Goal: Transaction & Acquisition: Download file/media

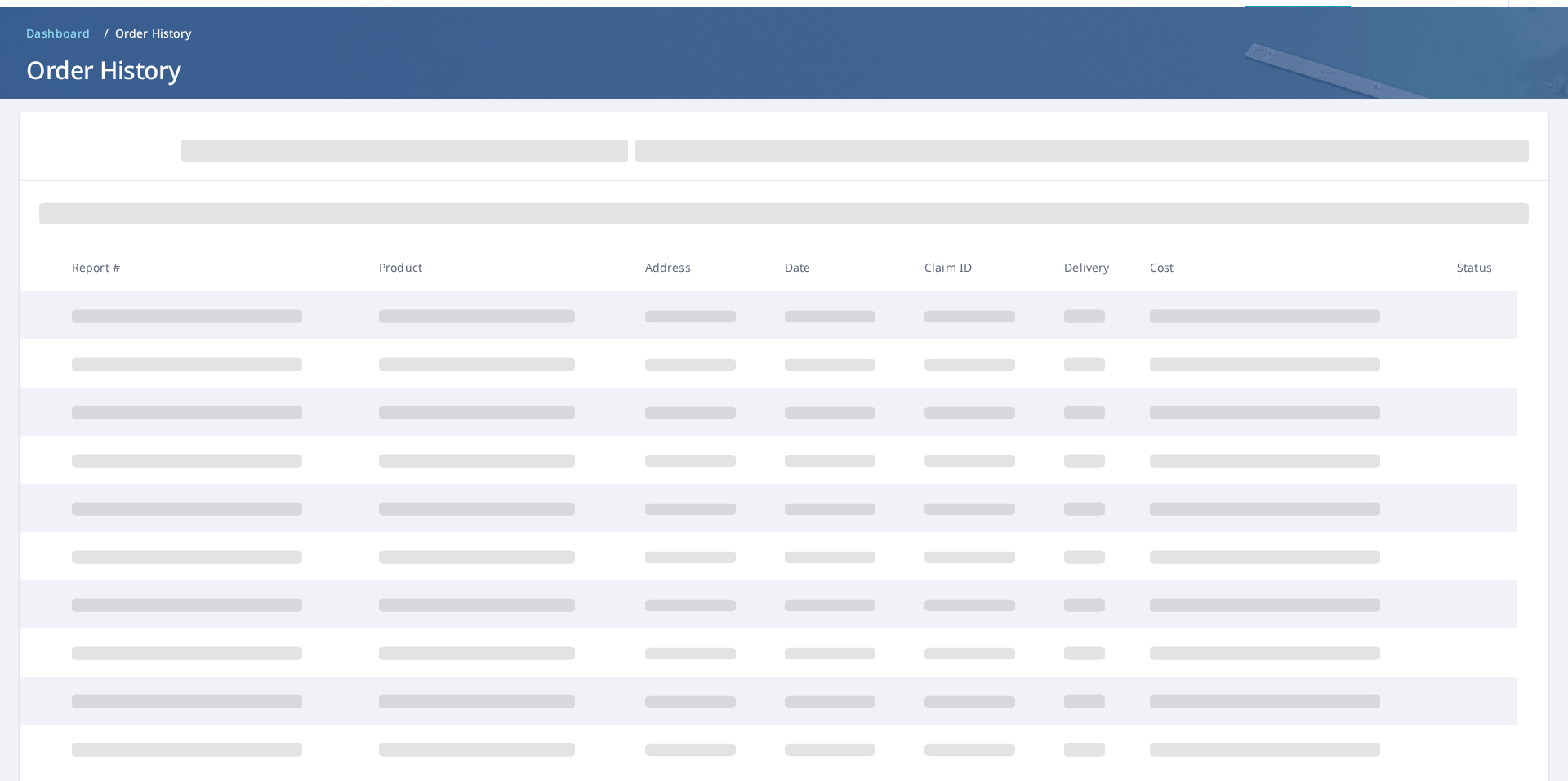
scroll to position [81, 0]
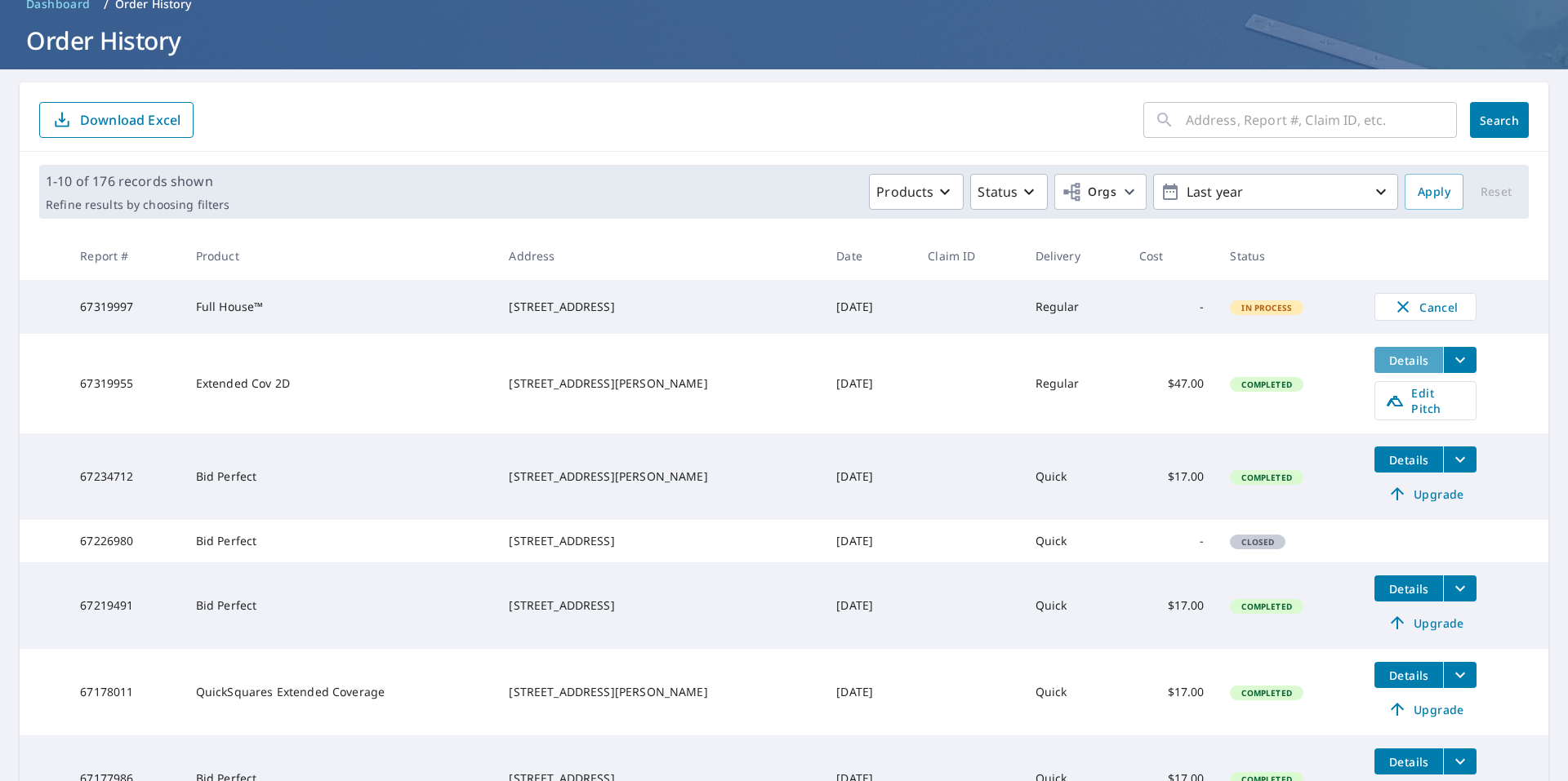
click at [1402, 374] on button "Details" at bounding box center [1408, 360] width 69 height 26
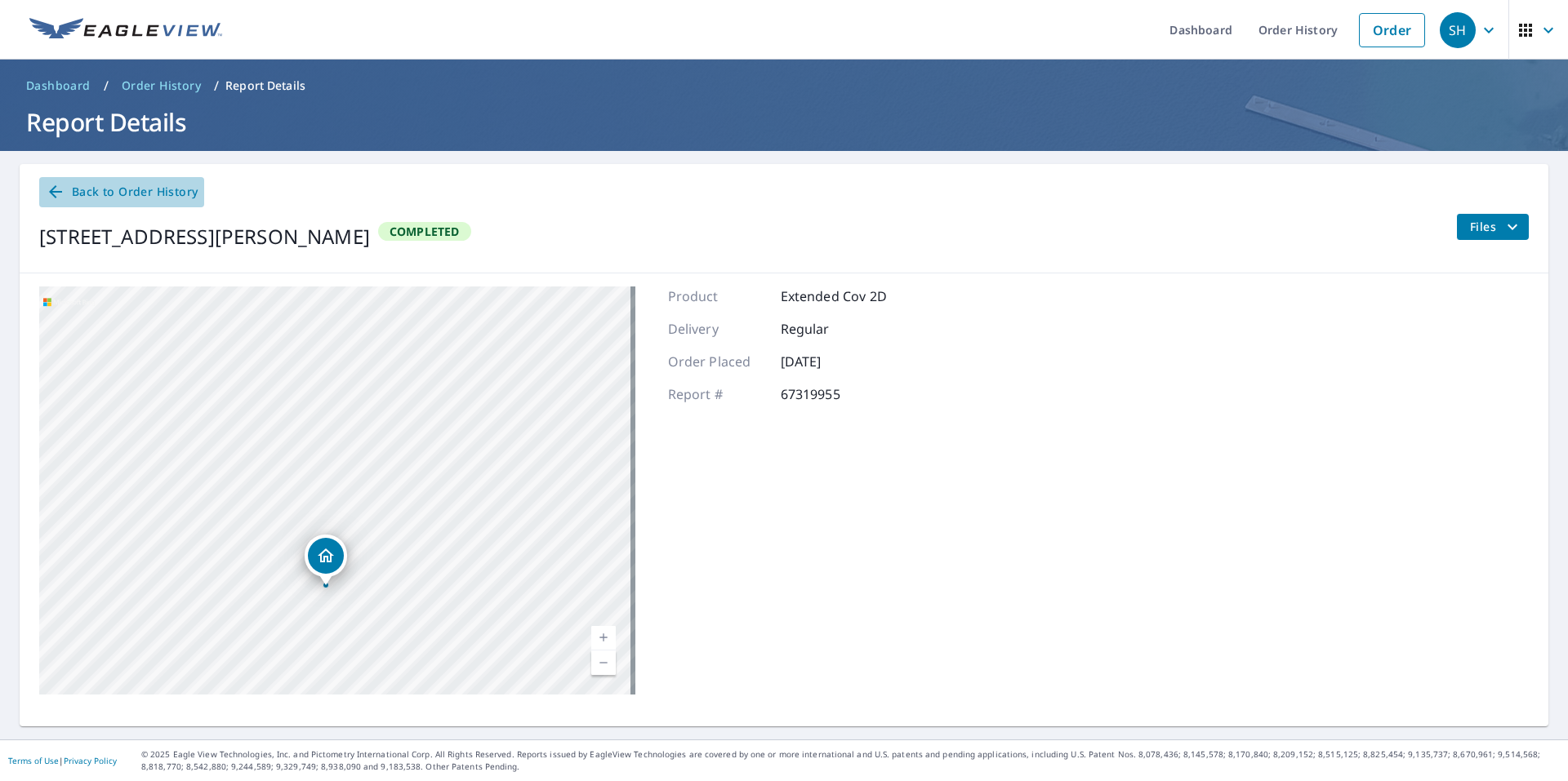
click at [64, 191] on icon at bounding box center [55, 192] width 19 height 19
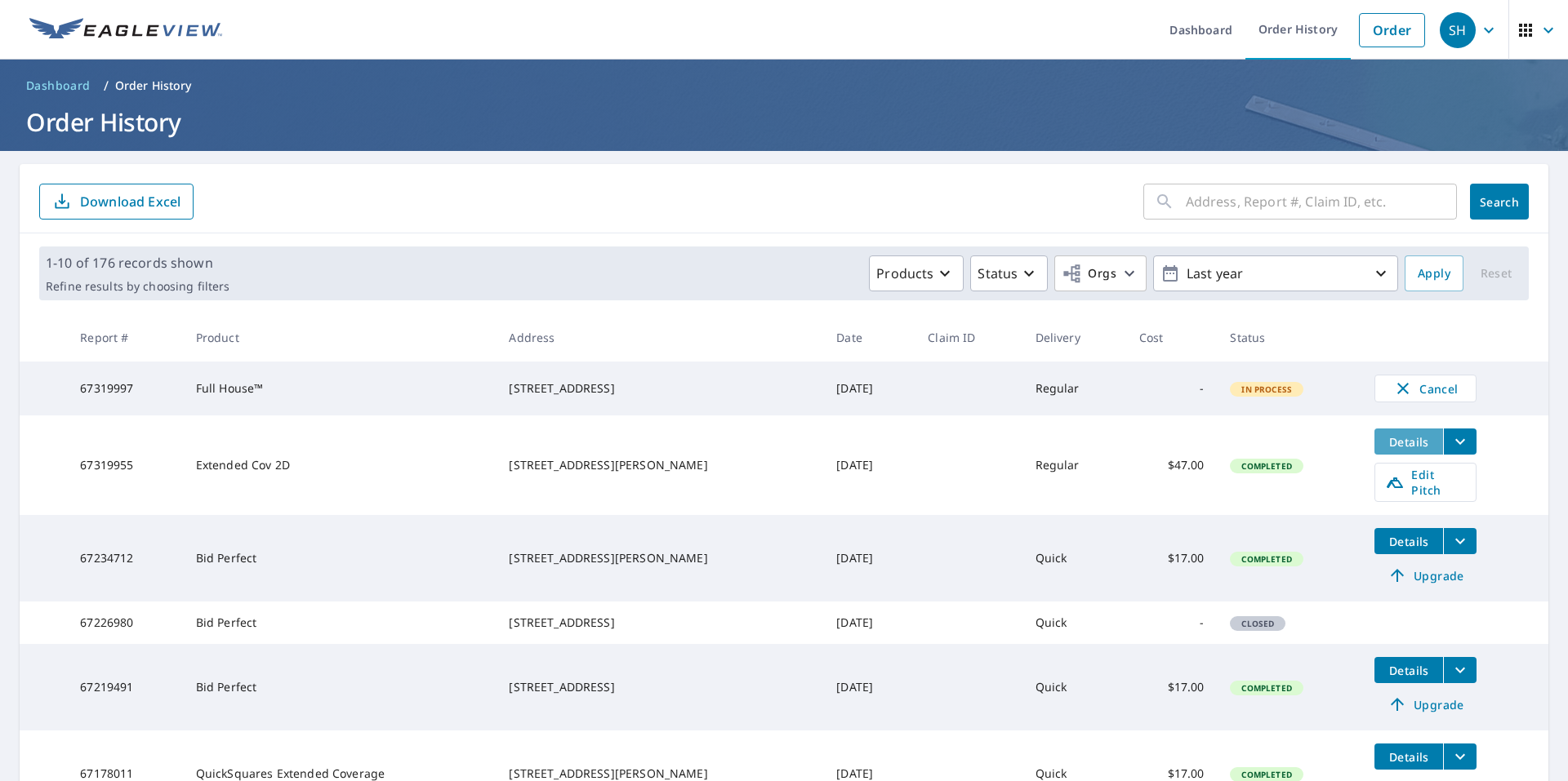
click at [1398, 450] on span "Details" at bounding box center [1408, 442] width 49 height 15
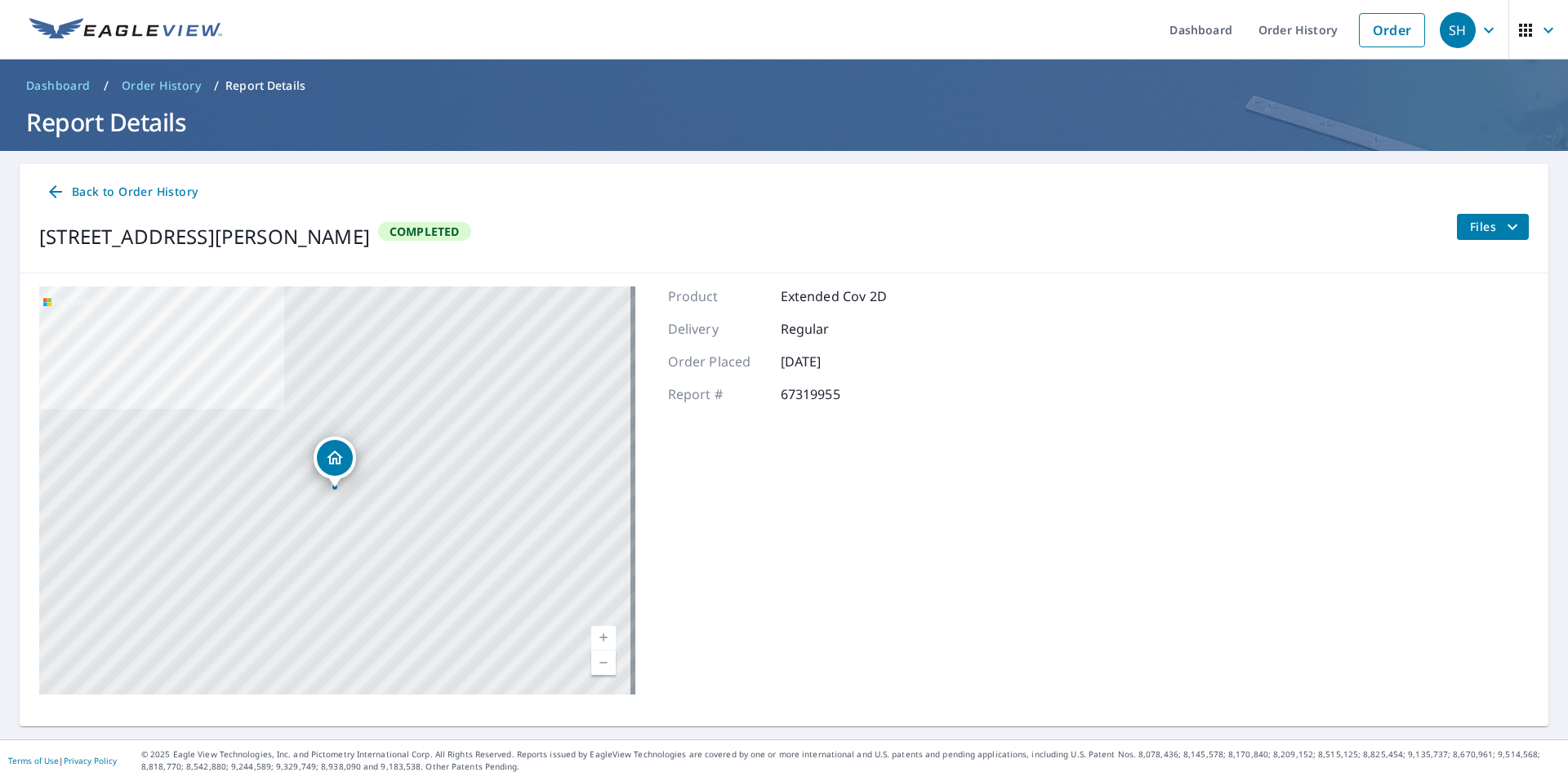
click at [1504, 230] on icon "filesDropdownBtn-67319955" at bounding box center [1512, 226] width 19 height 19
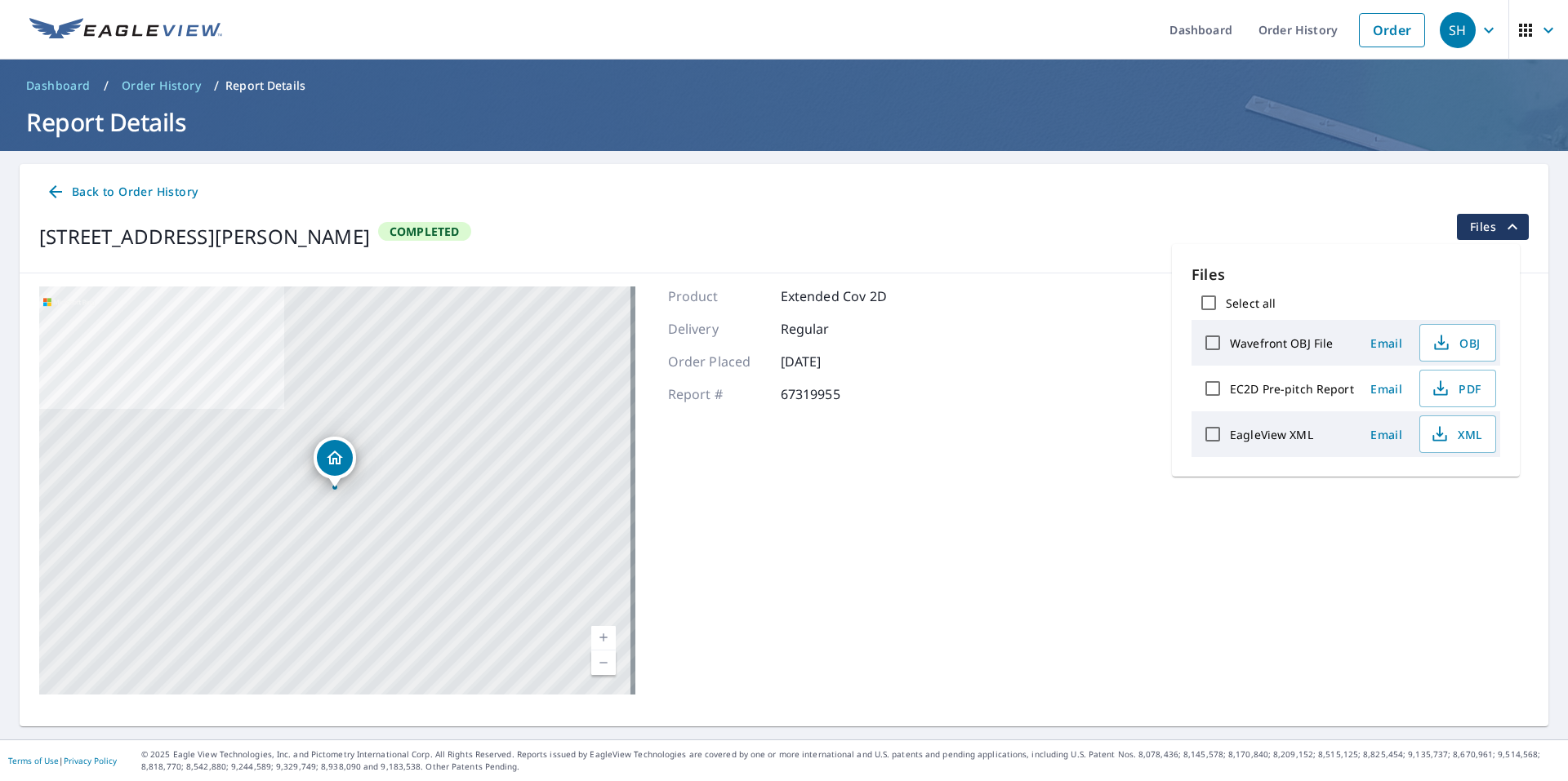
click at [1275, 436] on label "EagleView XML" at bounding box center [1272, 435] width 83 height 15
click at [1230, 436] on input "EagleView XML" at bounding box center [1212, 434] width 34 height 34
checkbox input "true"
click at [1467, 494] on span "Download" at bounding box center [1436, 492] width 86 height 19
click at [1251, 390] on label "EC2D Pre-pitch Report" at bounding box center [1292, 389] width 124 height 15
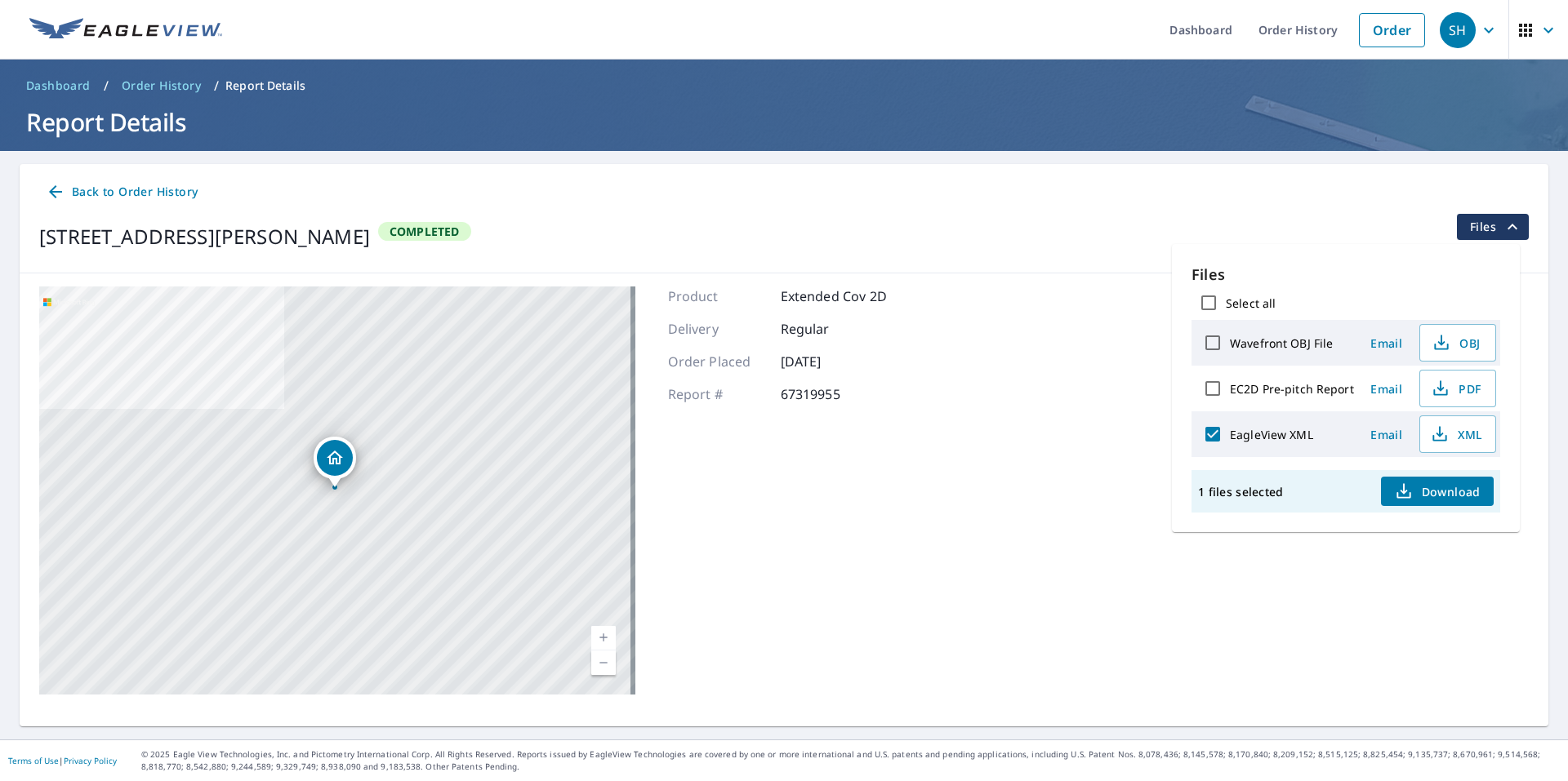
click at [1230, 390] on input "EC2D Pre-pitch Report" at bounding box center [1212, 388] width 34 height 34
checkbox input "true"
click at [1215, 339] on input "Wavefront OBJ File" at bounding box center [1212, 343] width 34 height 34
checkbox input "true"
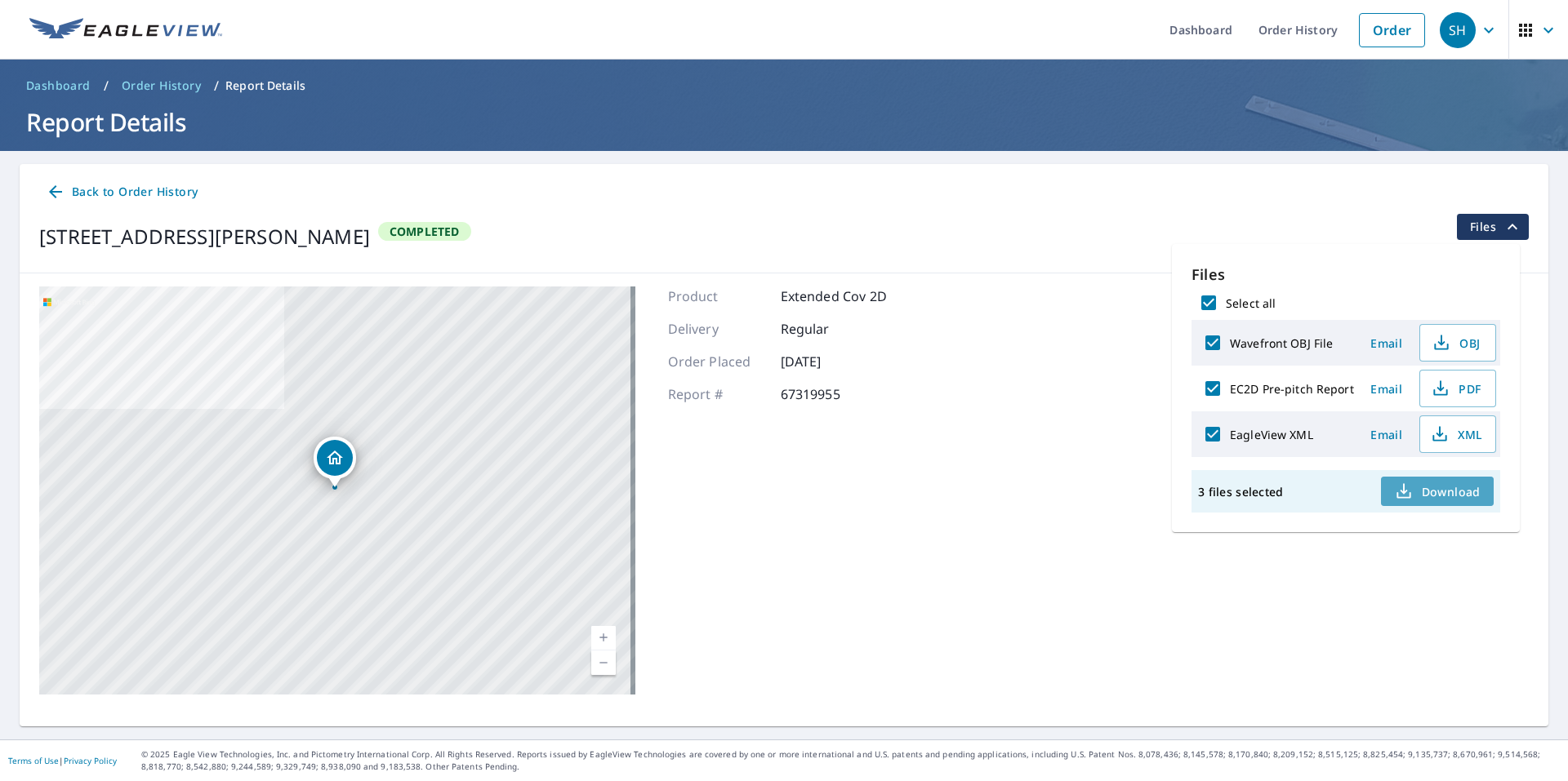
click at [1461, 496] on span "Download" at bounding box center [1436, 492] width 86 height 19
click at [1062, 566] on div "30 Pittman Cir Greenville, SC 29617 Aerial Road A standard road map Aerial A de…" at bounding box center [783, 491] width 1528 height 435
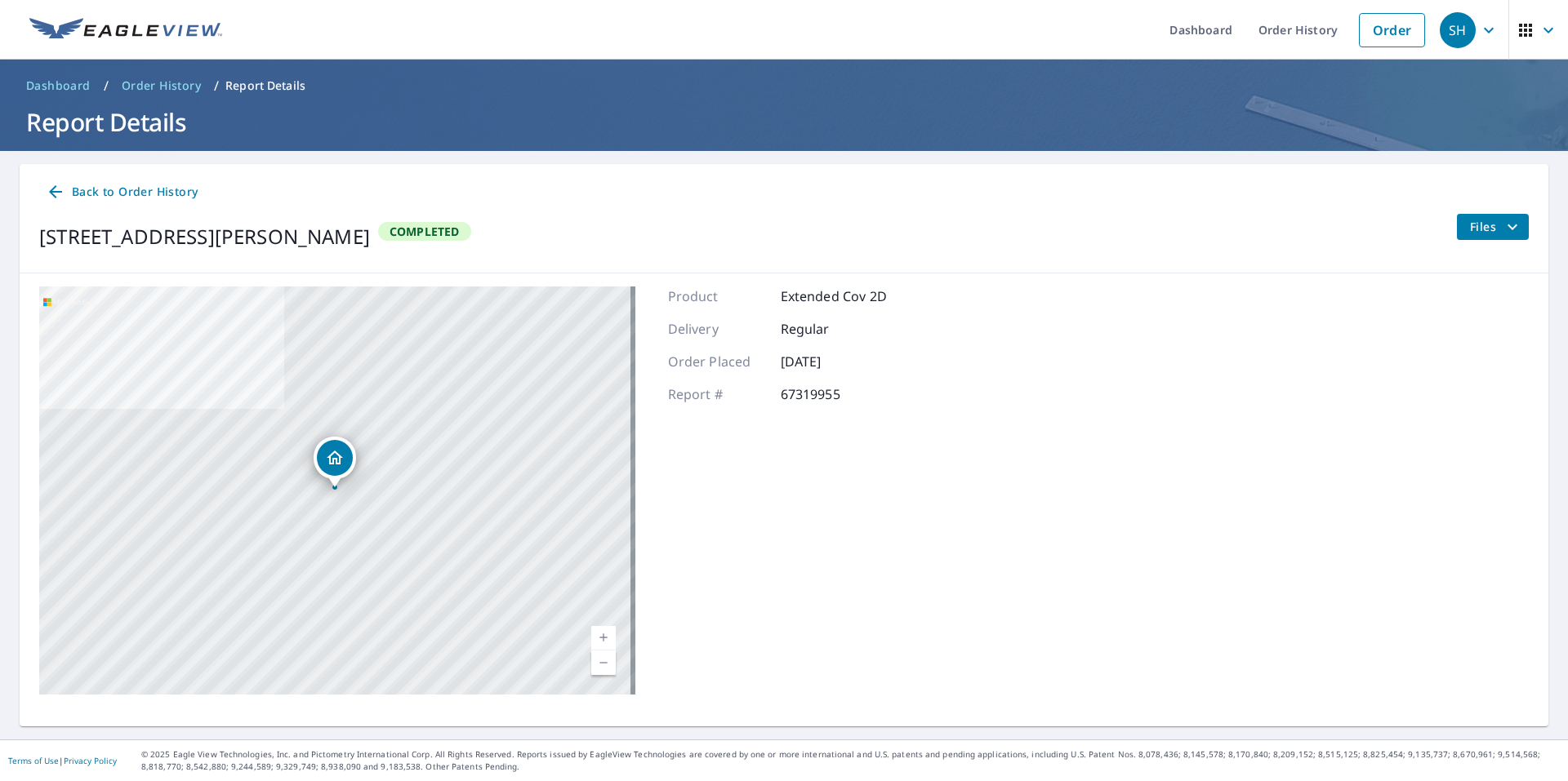
click at [140, 194] on span "Back to Order History" at bounding box center [121, 192] width 152 height 20
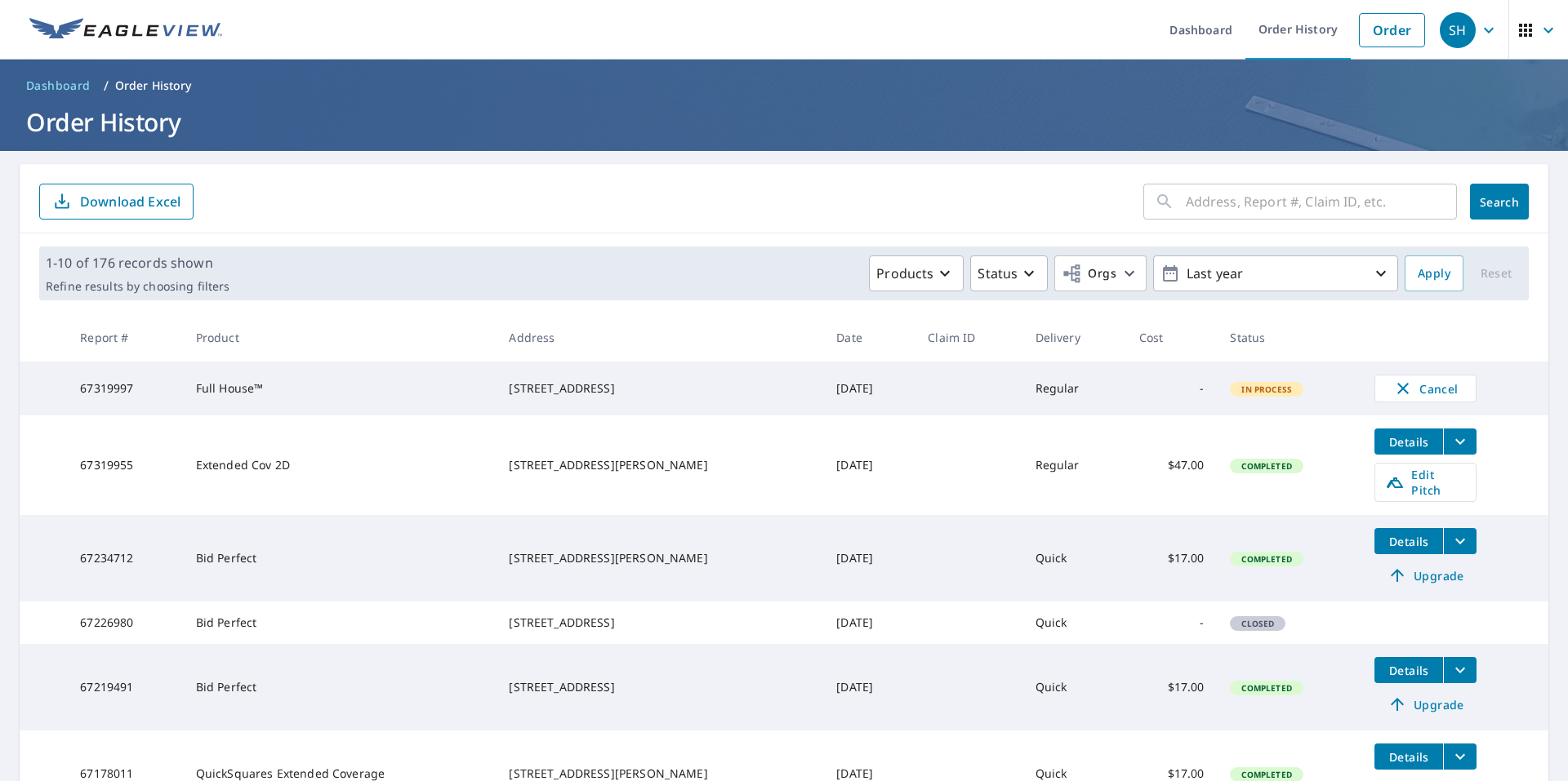
click at [1450, 452] on icon "filesDropdownBtn-67319955" at bounding box center [1460, 441] width 19 height 19
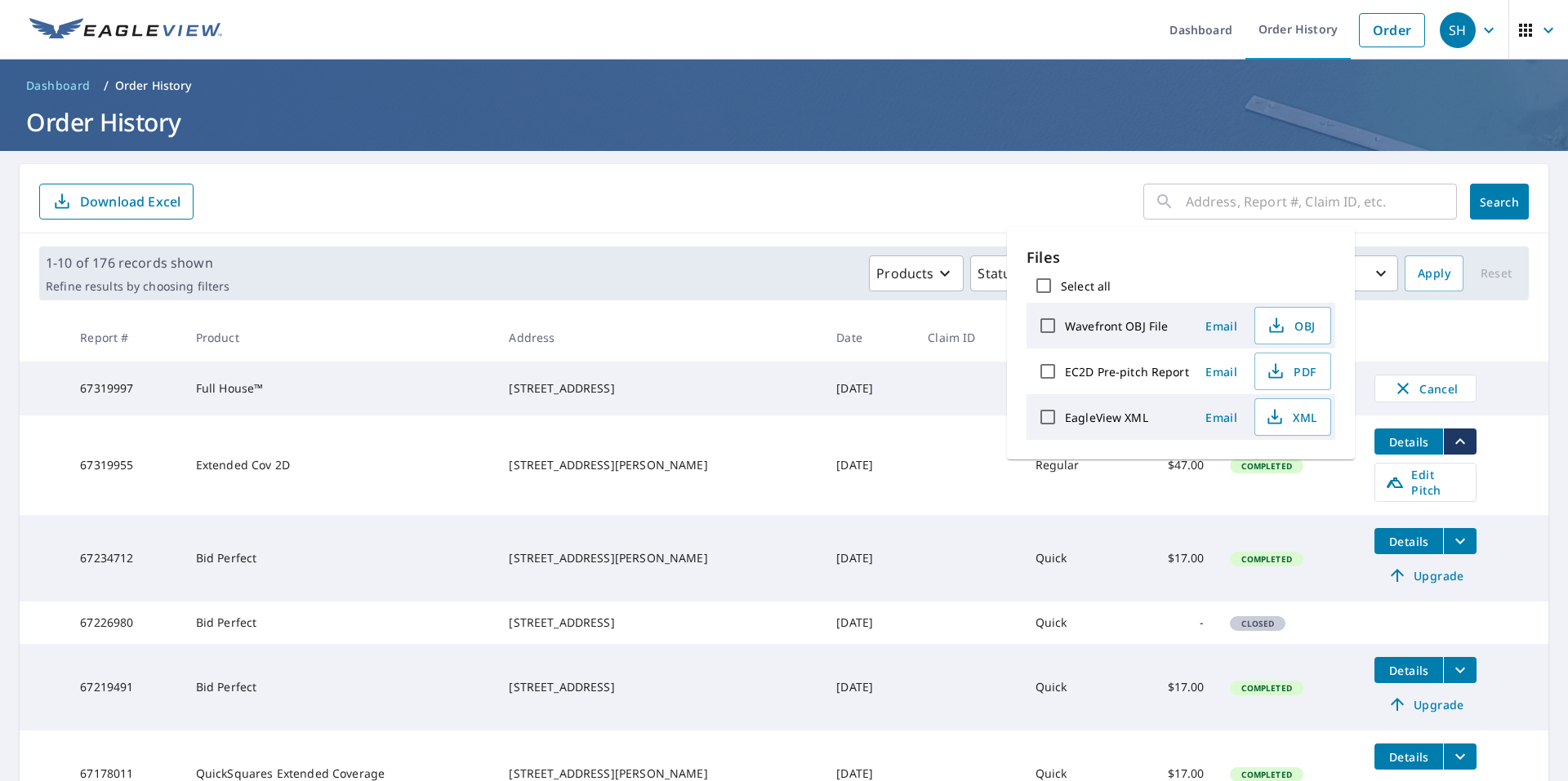
click at [1110, 417] on label "EagleView XML" at bounding box center [1106, 418] width 83 height 15
click at [1065, 417] on input "EagleView XML" at bounding box center [1047, 416] width 34 height 34
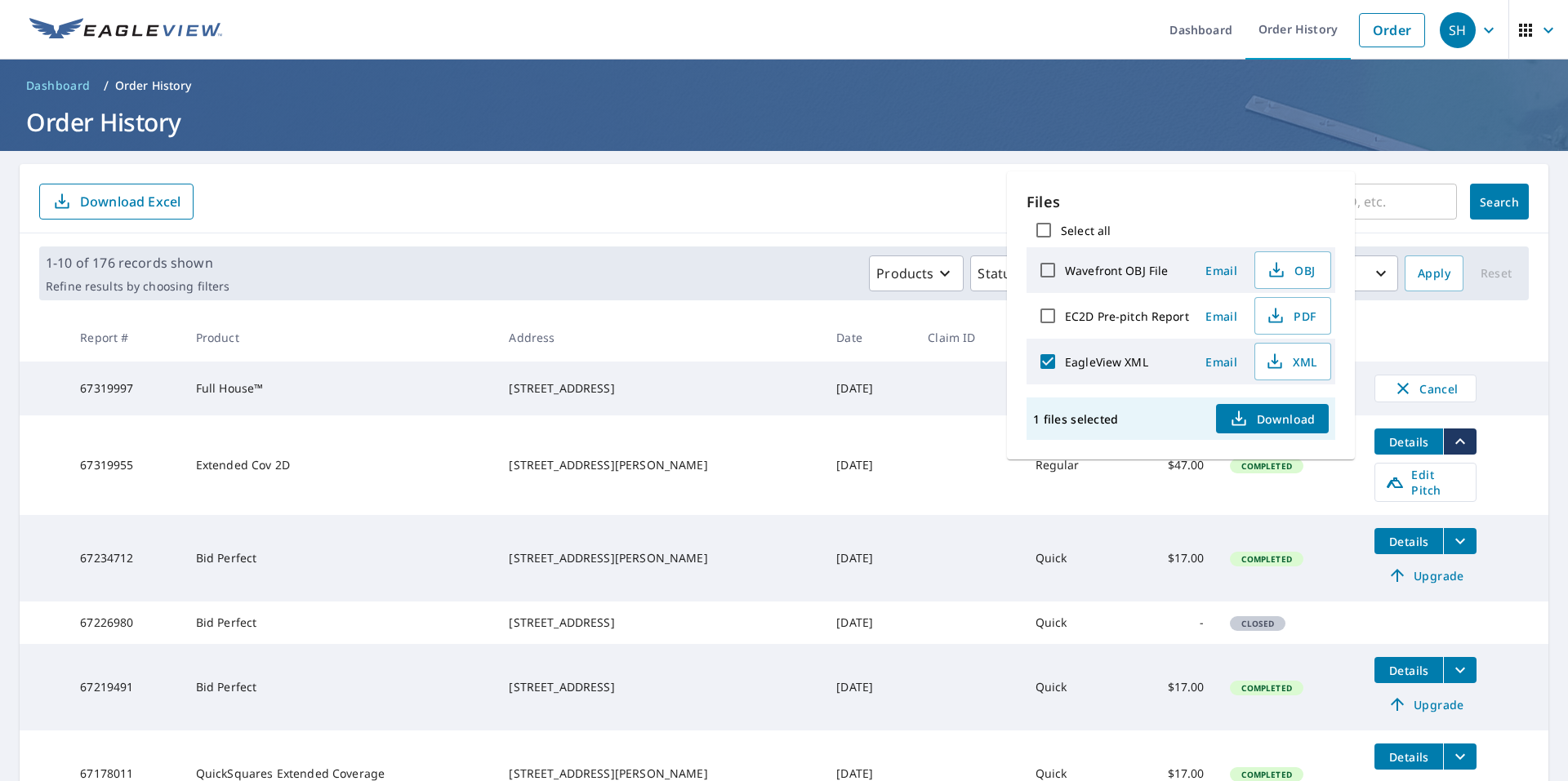
click at [1083, 364] on label "EagleView XML" at bounding box center [1106, 362] width 83 height 15
click at [1065, 364] on input "EagleView XML" at bounding box center [1047, 361] width 34 height 34
checkbox input "false"
